Goal: Navigation & Orientation: Understand site structure

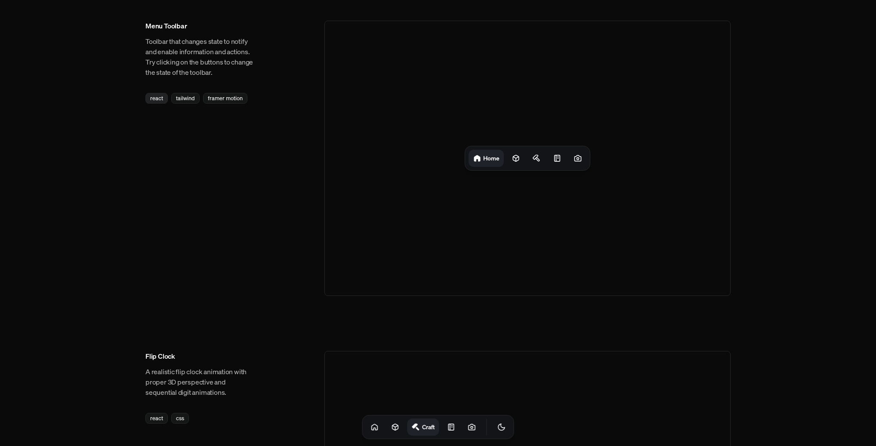
click at [155, 97] on div "react" at bounding box center [156, 98] width 22 height 11
click at [485, 160] on h1 "Home" at bounding box center [491, 158] width 16 height 8
click at [521, 159] on div at bounding box center [515, 158] width 17 height 17
click at [542, 160] on icon at bounding box center [539, 158] width 9 height 9
click at [568, 160] on div "Projects Craft" at bounding box center [527, 158] width 125 height 24
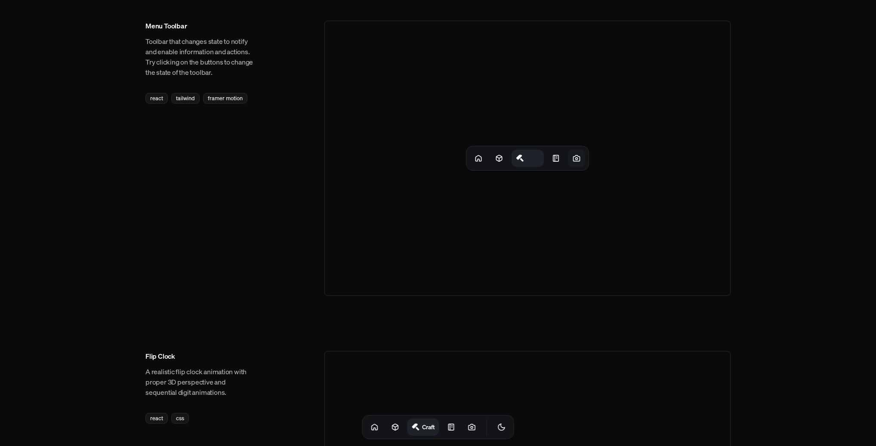
click at [575, 160] on icon at bounding box center [576, 158] width 9 height 9
click at [474, 158] on icon at bounding box center [476, 158] width 9 height 9
click at [518, 160] on icon at bounding box center [515, 158] width 6 height 6
click at [544, 160] on div at bounding box center [539, 158] width 17 height 17
click at [559, 159] on icon at bounding box center [557, 158] width 9 height 9
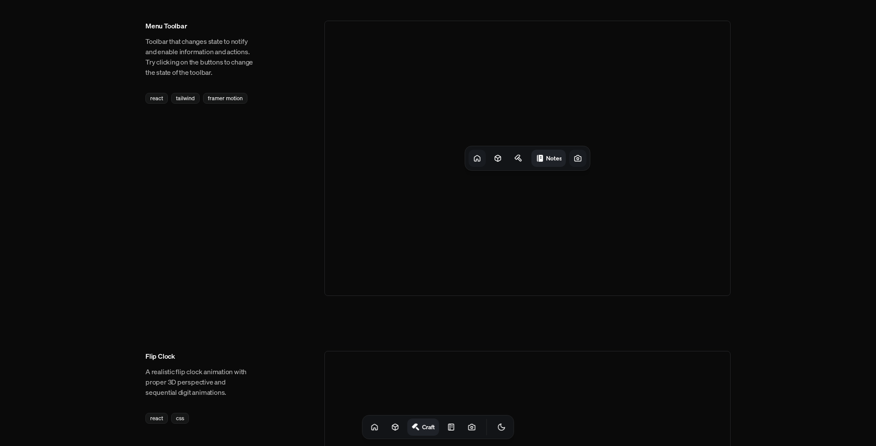
click at [578, 158] on icon at bounding box center [578, 158] width 9 height 9
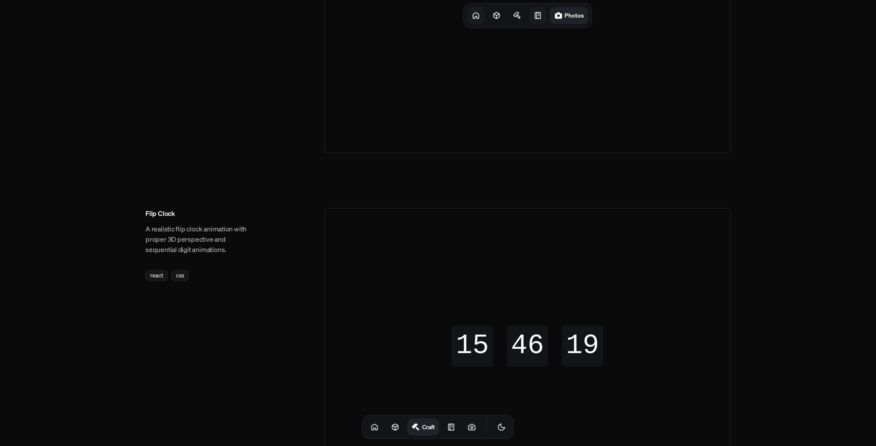
scroll to position [0, 0]
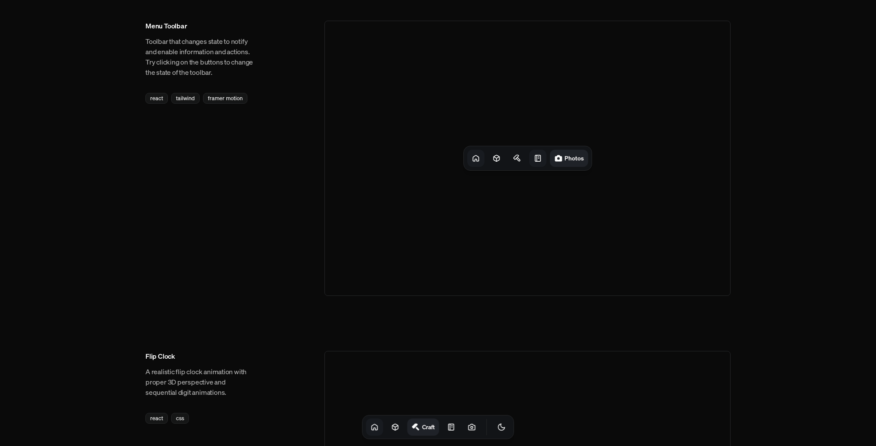
click at [371, 430] on icon at bounding box center [375, 427] width 9 height 9
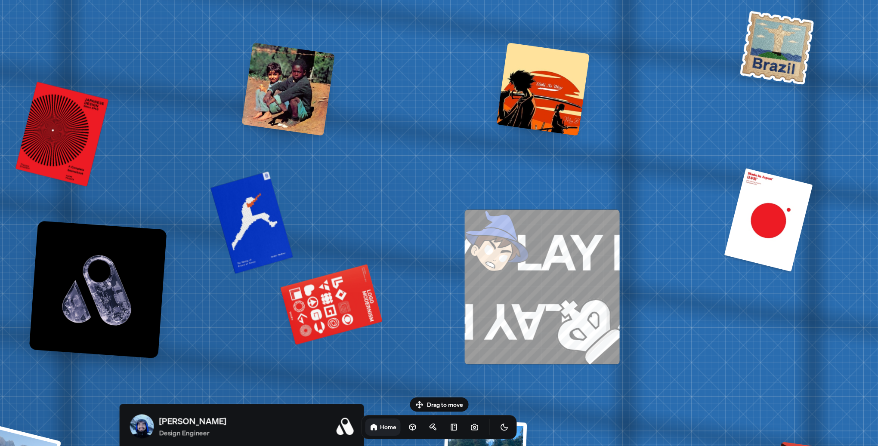
drag, startPoint x: 490, startPoint y: 337, endPoint x: 216, endPoint y: 189, distance: 311.8
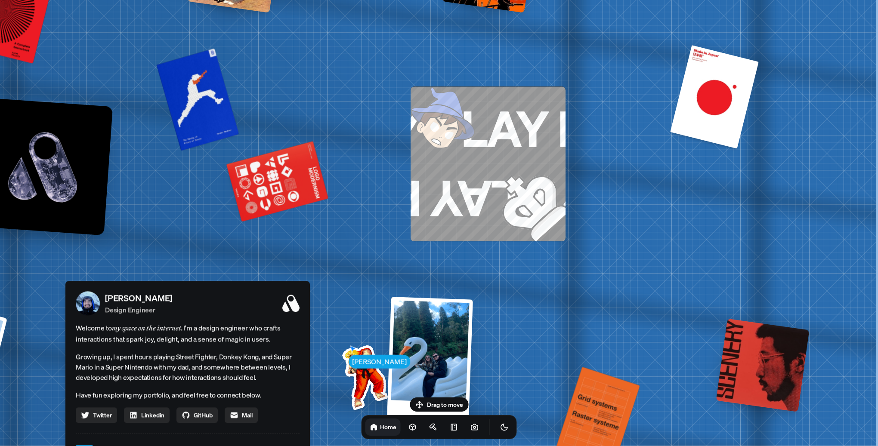
drag, startPoint x: 746, startPoint y: 295, endPoint x: 475, endPoint y: 164, distance: 301.6
click at [484, 159] on div "[PERSON_NAME] [PERSON_NAME] Design Engineer Welcome to my space on the internet…" at bounding box center [189, 454] width 1288 height 1128
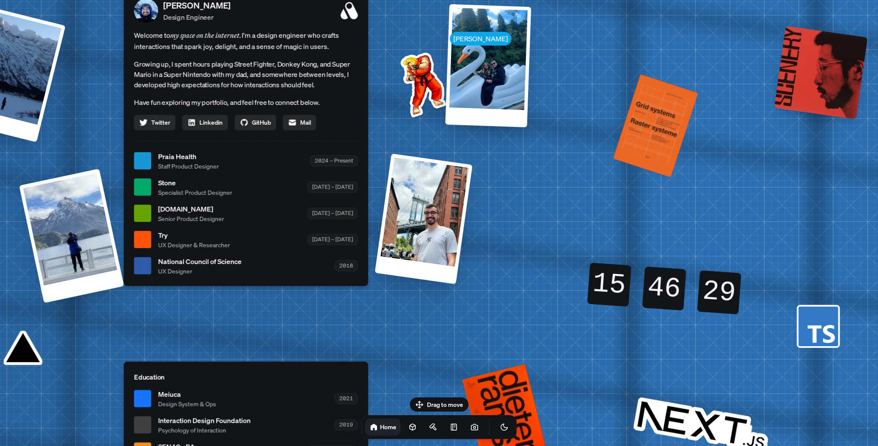
drag, startPoint x: 490, startPoint y: 326, endPoint x: 553, endPoint y: 195, distance: 145.3
click at [553, 195] on div "[PERSON_NAME] [PERSON_NAME] Design Engineer Welcome to my space on the internet…" at bounding box center [248, 161] width 1288 height 1128
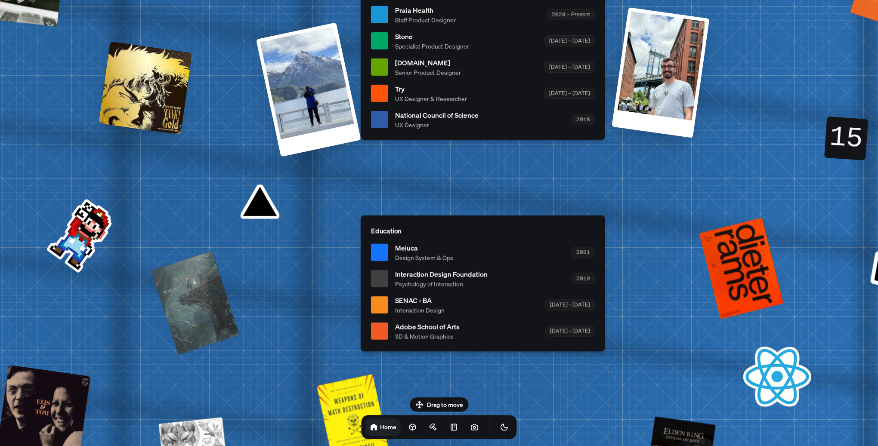
drag, startPoint x: 384, startPoint y: 280, endPoint x: 609, endPoint y: 265, distance: 225.6
click at [612, 153] on div "[PERSON_NAME] [PERSON_NAME] Design Engineer Welcome to my space on the internet…" at bounding box center [485, 15] width 1288 height 1128
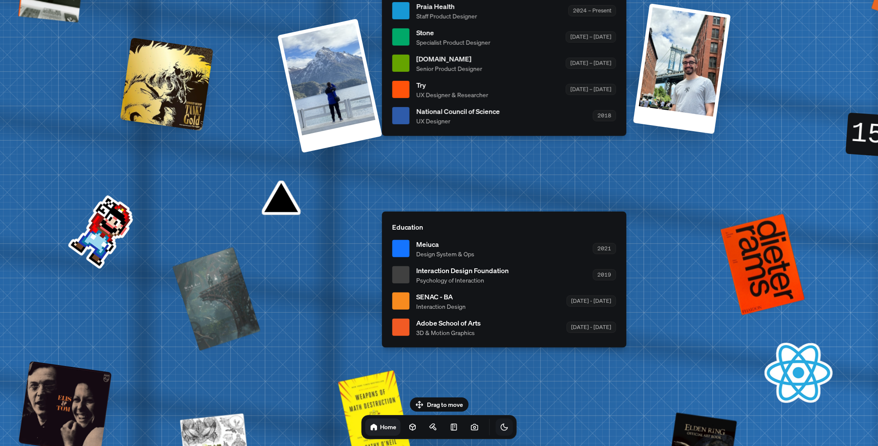
click at [496, 432] on button "Toggle Theme" at bounding box center [504, 427] width 17 height 17
click at [500, 431] on icon "Toggle Theme" at bounding box center [504, 427] width 9 height 9
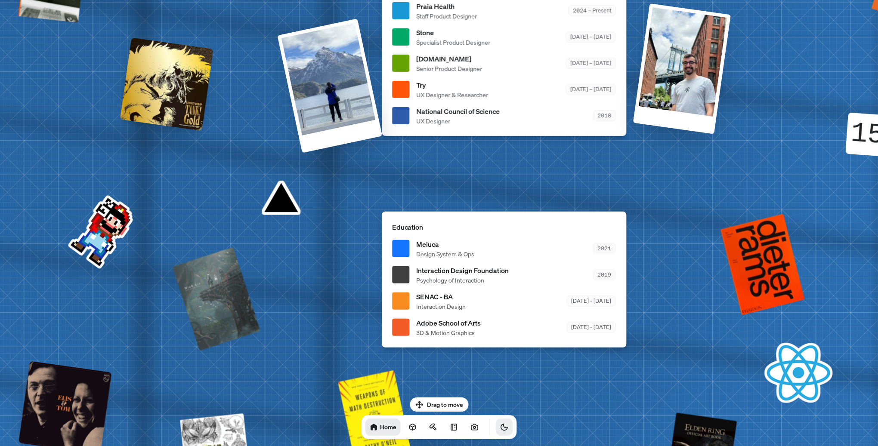
click at [500, 431] on icon "Toggle Theme" at bounding box center [504, 427] width 9 height 9
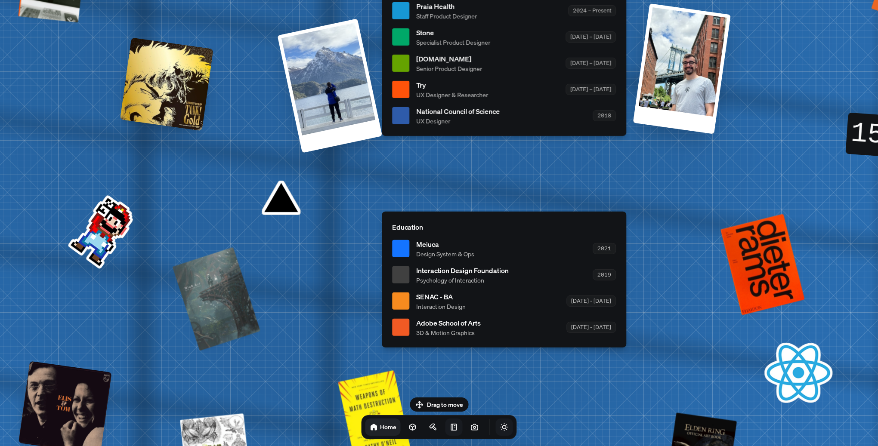
click at [450, 431] on icon at bounding box center [454, 427] width 9 height 9
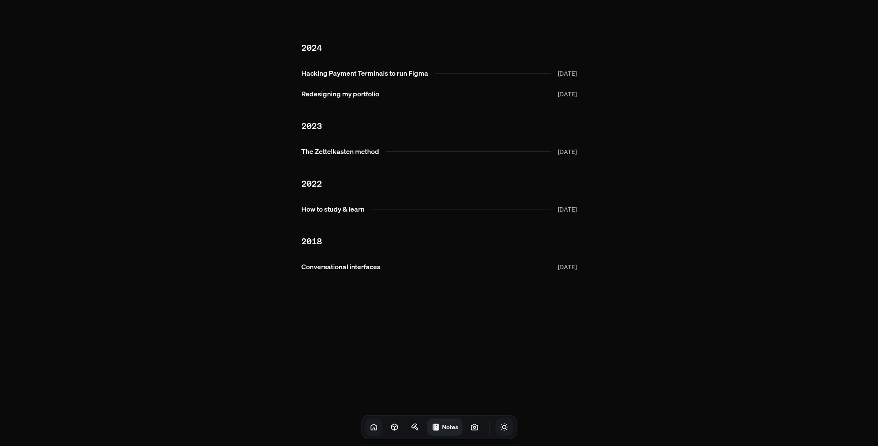
click at [442, 431] on link "Notes" at bounding box center [444, 427] width 35 height 17
click at [414, 430] on icon at bounding box center [416, 429] width 4 height 4
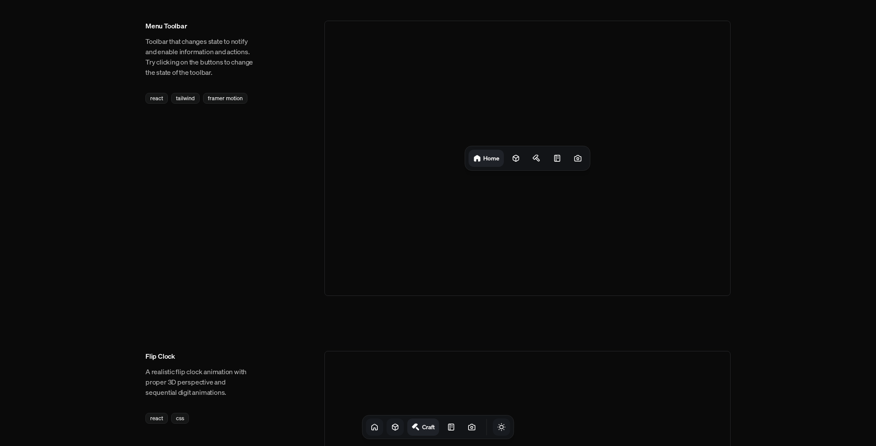
click at [391, 428] on icon at bounding box center [395, 427] width 9 height 9
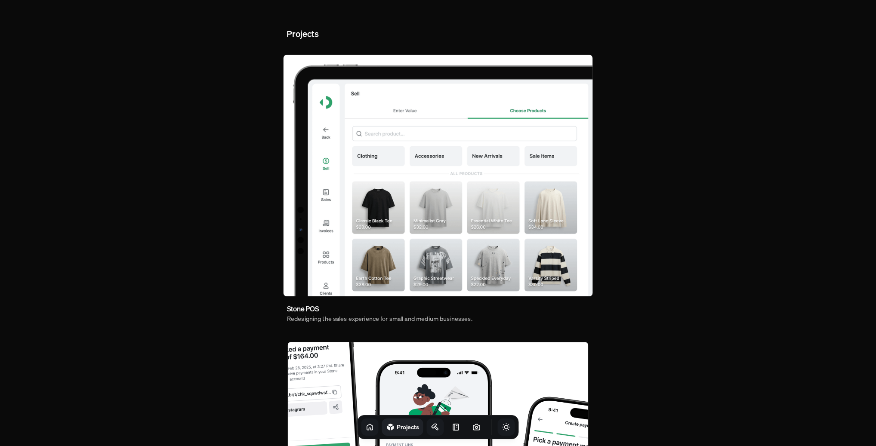
click at [415, 247] on img at bounding box center [438, 176] width 309 height 242
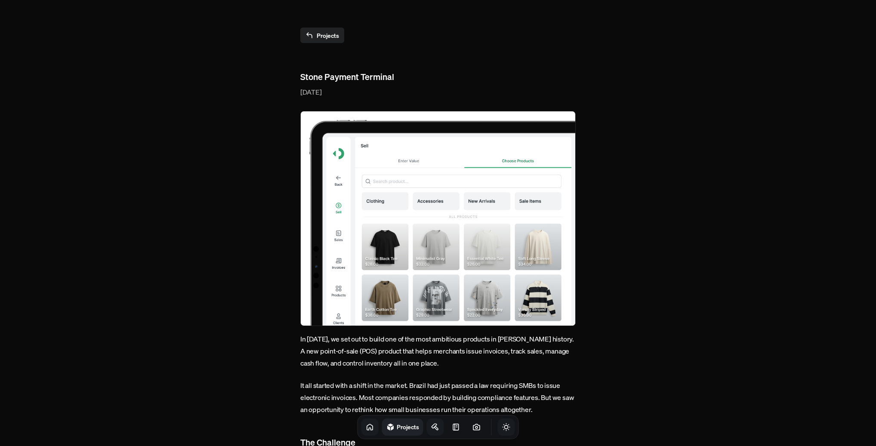
click at [333, 37] on link "Projects" at bounding box center [322, 35] width 44 height 15
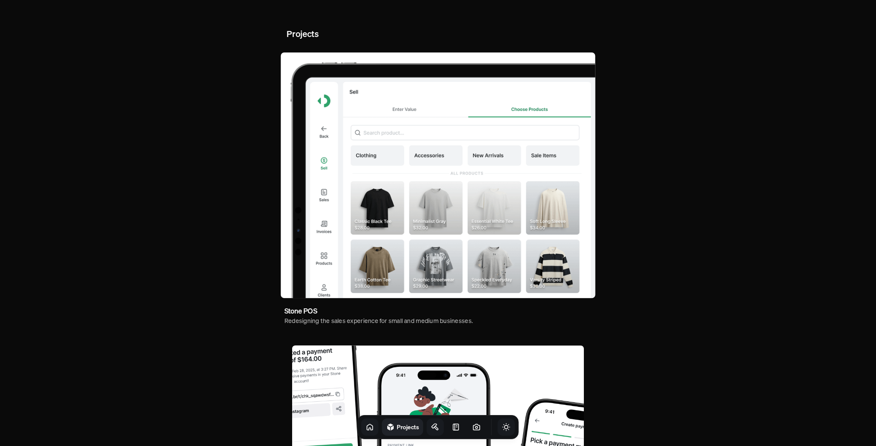
click at [0, 0] on icon "Toggle Audio" at bounding box center [0, 0] width 0 height 0
click at [473, 429] on icon at bounding box center [477, 427] width 9 height 9
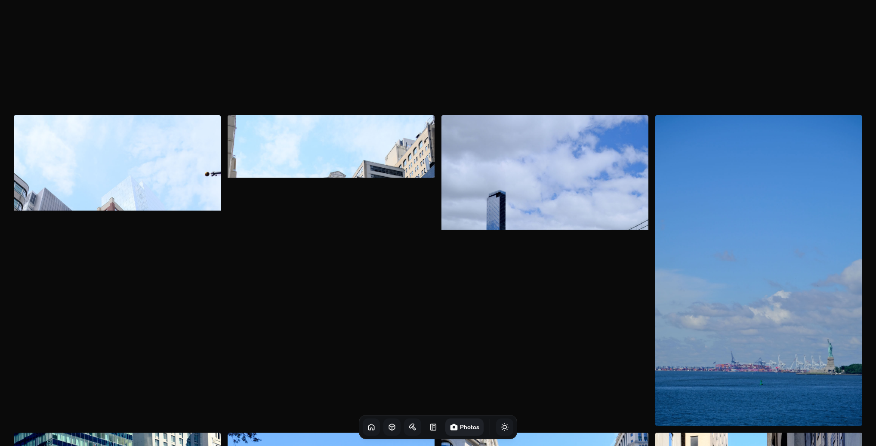
scroll to position [774, 0]
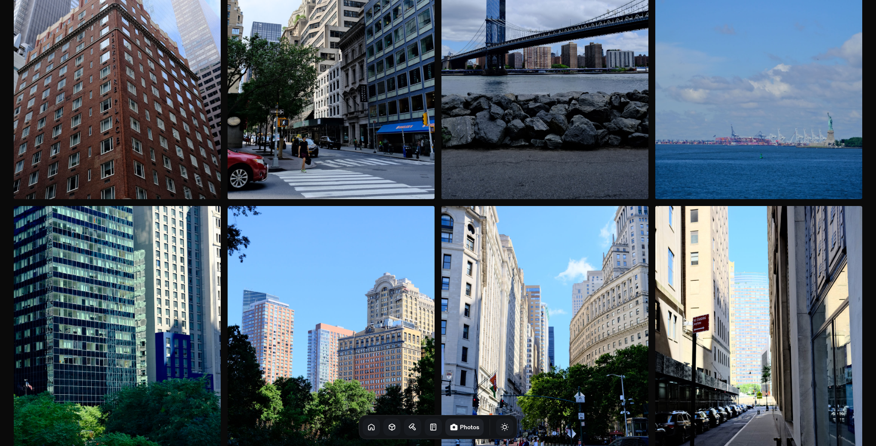
click at [429, 431] on icon at bounding box center [433, 427] width 9 height 9
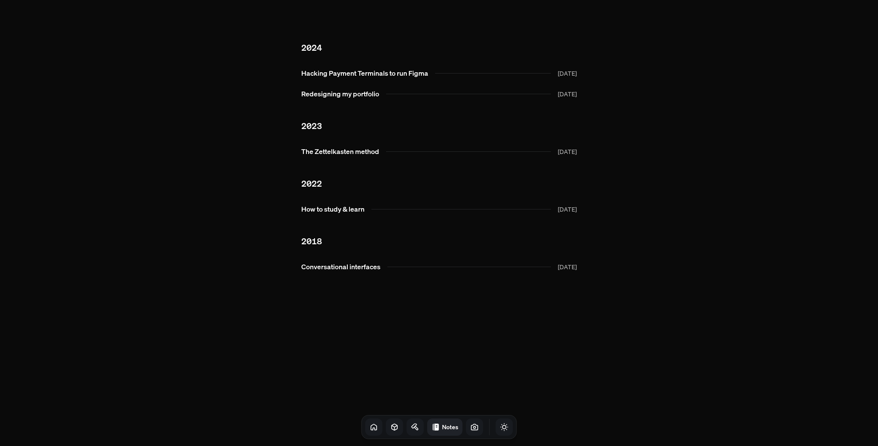
click at [368, 428] on link at bounding box center [373, 427] width 17 height 17
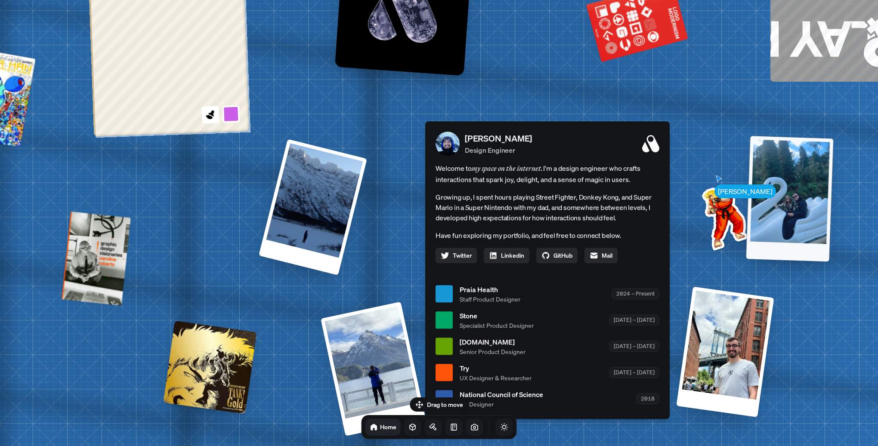
drag, startPoint x: 640, startPoint y: 136, endPoint x: 836, endPoint y: 217, distance: 211.9
click at [767, 217] on img at bounding box center [723, 216] width 87 height 87
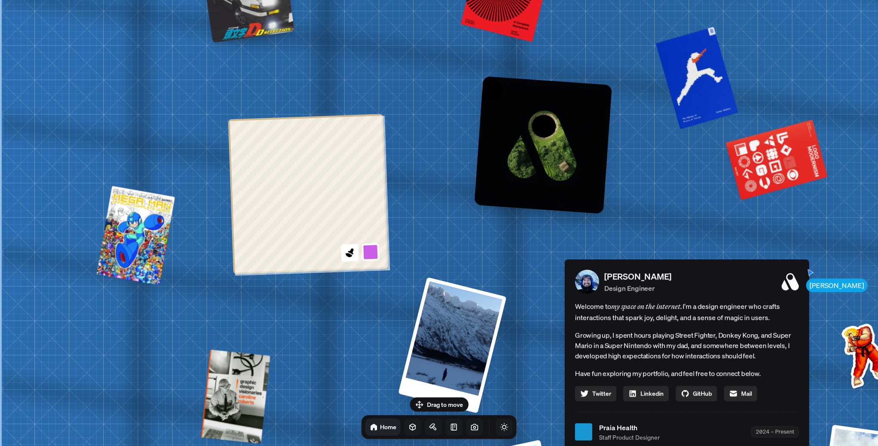
drag, startPoint x: 435, startPoint y: 86, endPoint x: 619, endPoint y: 130, distance: 189.4
click at [712, 185] on div "[PERSON_NAME] [PERSON_NAME] Design Engineer Welcome to my space on the internet…" at bounding box center [689, 433] width 1288 height 1128
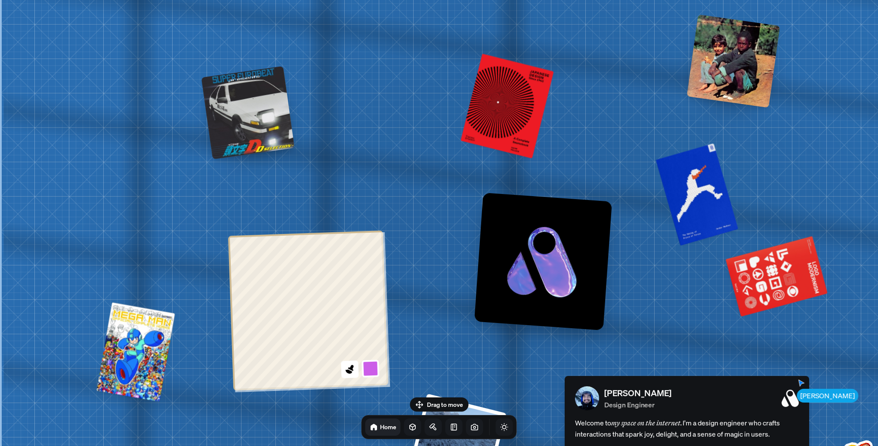
drag, startPoint x: 468, startPoint y: 145, endPoint x: 572, endPoint y: 167, distance: 106.1
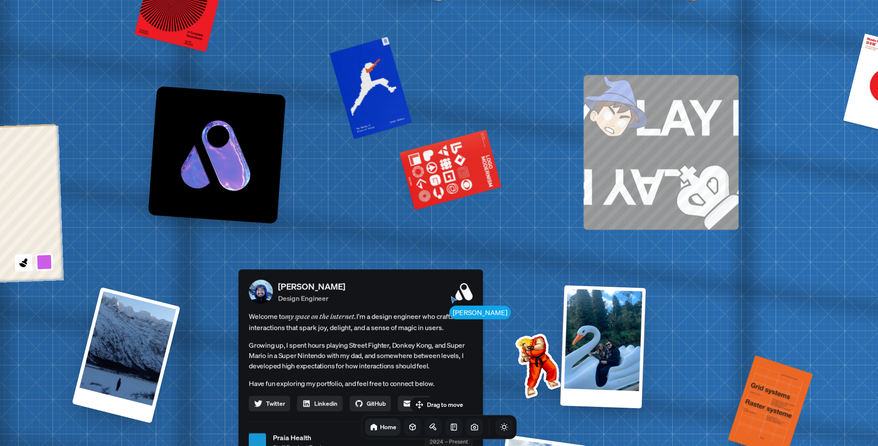
drag, startPoint x: 623, startPoint y: 168, endPoint x: 246, endPoint y: -1, distance: 412.8
click at [246, 0] on html "[PERSON_NAME] [PERSON_NAME] Design Engineer Welcome to my space on the internet…" at bounding box center [439, 0] width 878 height 0
